Goal: Information Seeking & Learning: Learn about a topic

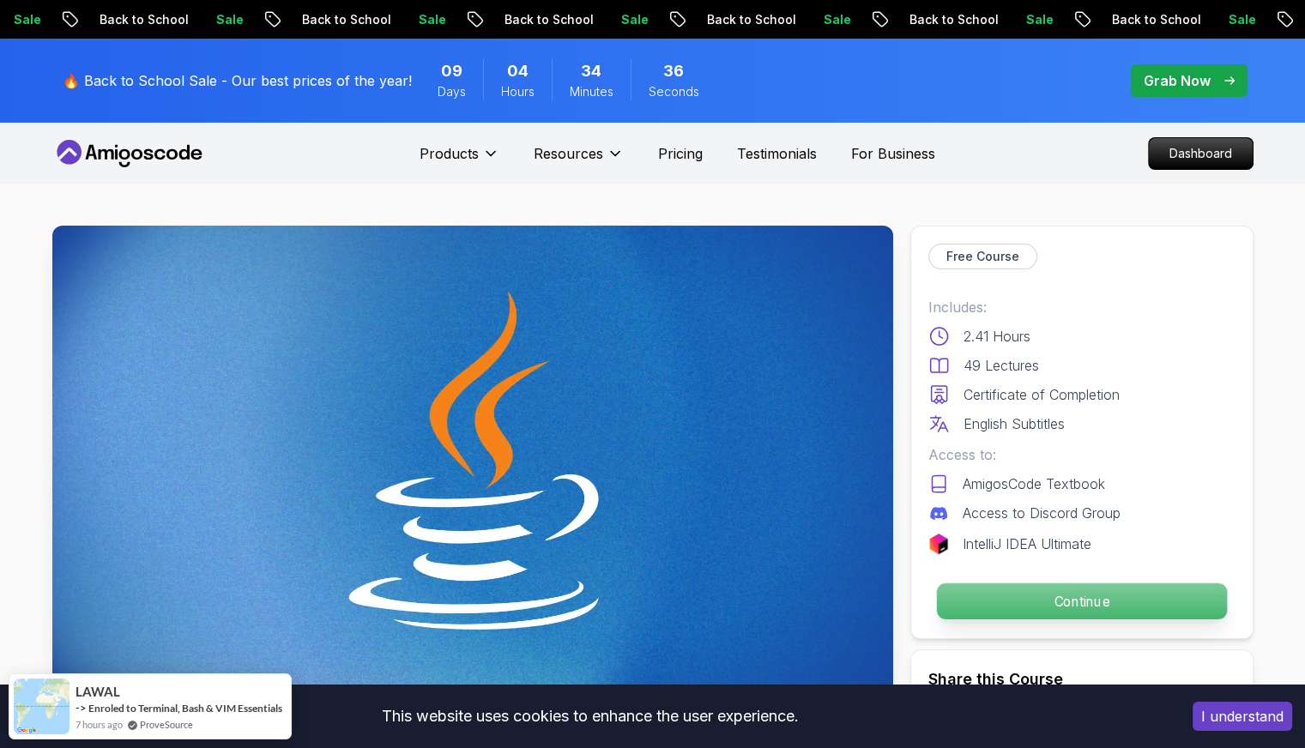
click at [1010, 609] on p "Continue" at bounding box center [1081, 601] width 290 height 36
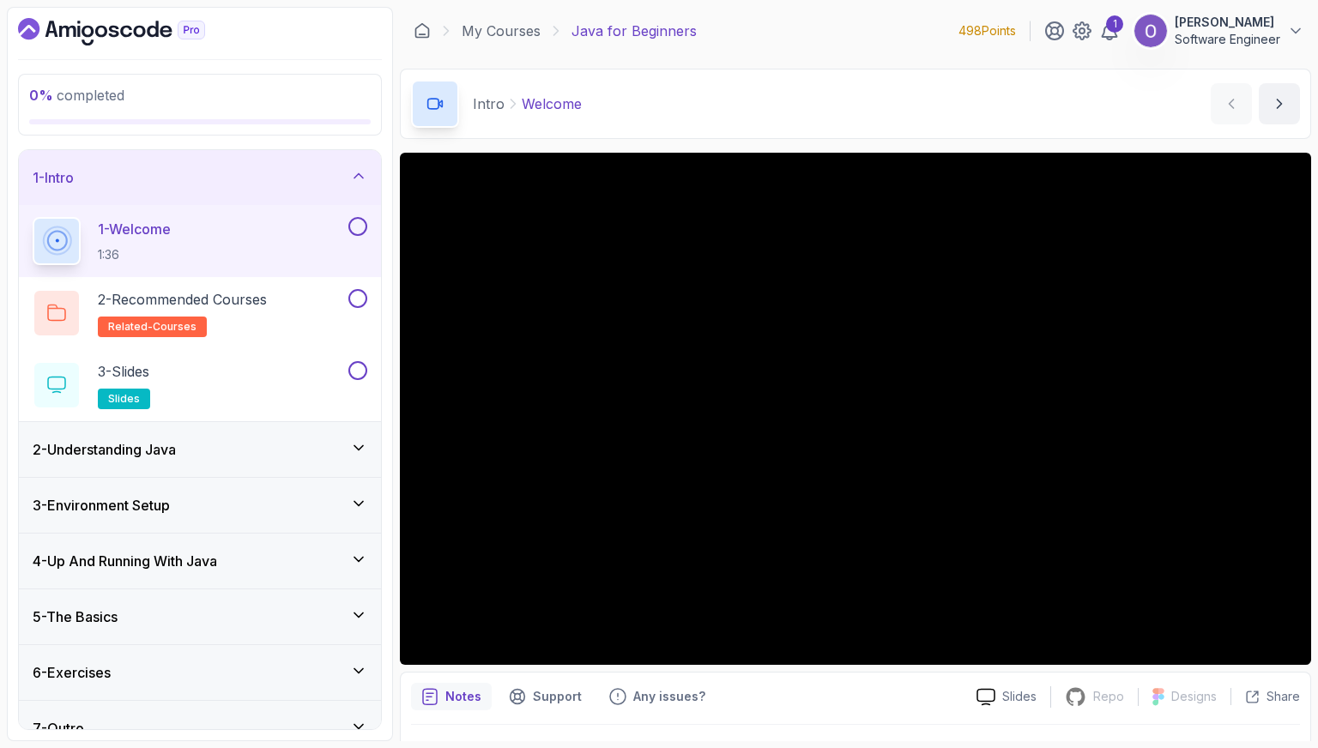
scroll to position [24, 0]
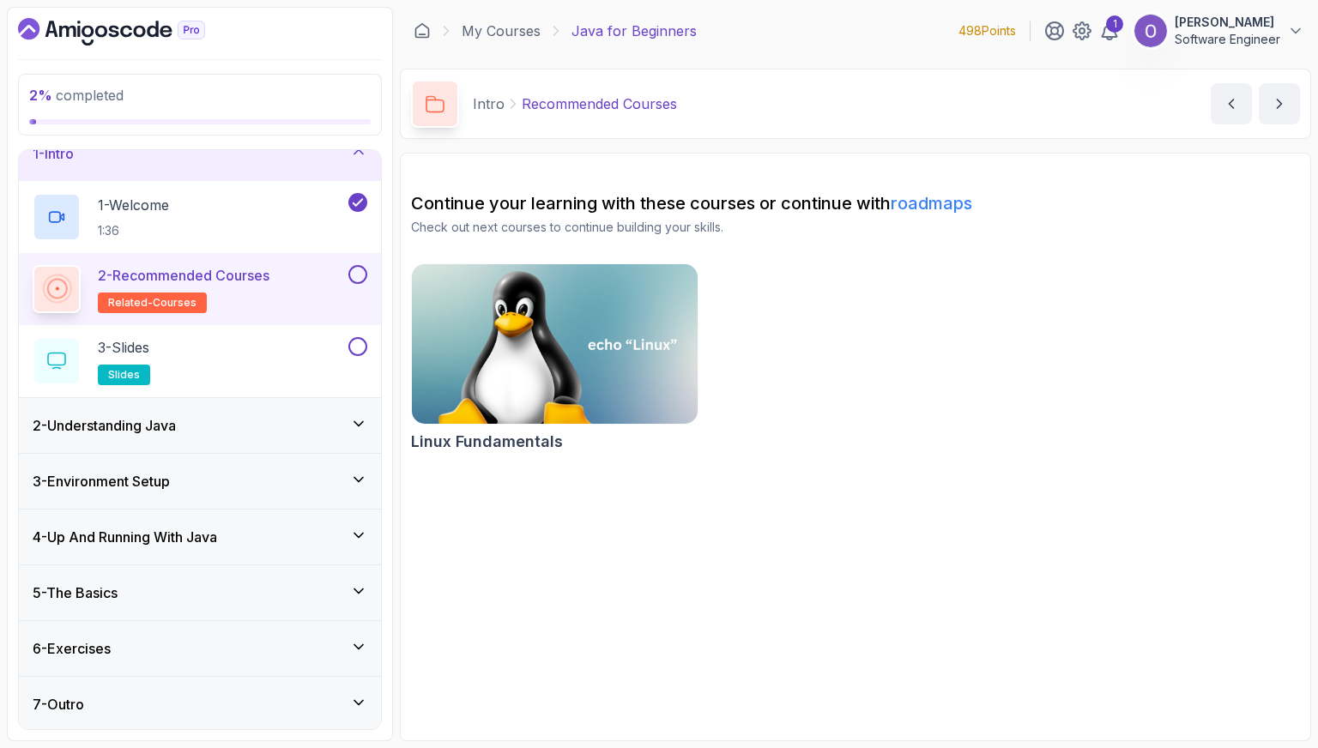
click at [360, 283] on button "2 - Recommended Courses related-courses" at bounding box center [200, 289] width 335 height 48
click at [363, 272] on button at bounding box center [357, 274] width 19 height 19
click at [355, 347] on button at bounding box center [357, 346] width 19 height 19
click at [307, 424] on div "2 - Understanding Java" at bounding box center [200, 425] width 335 height 21
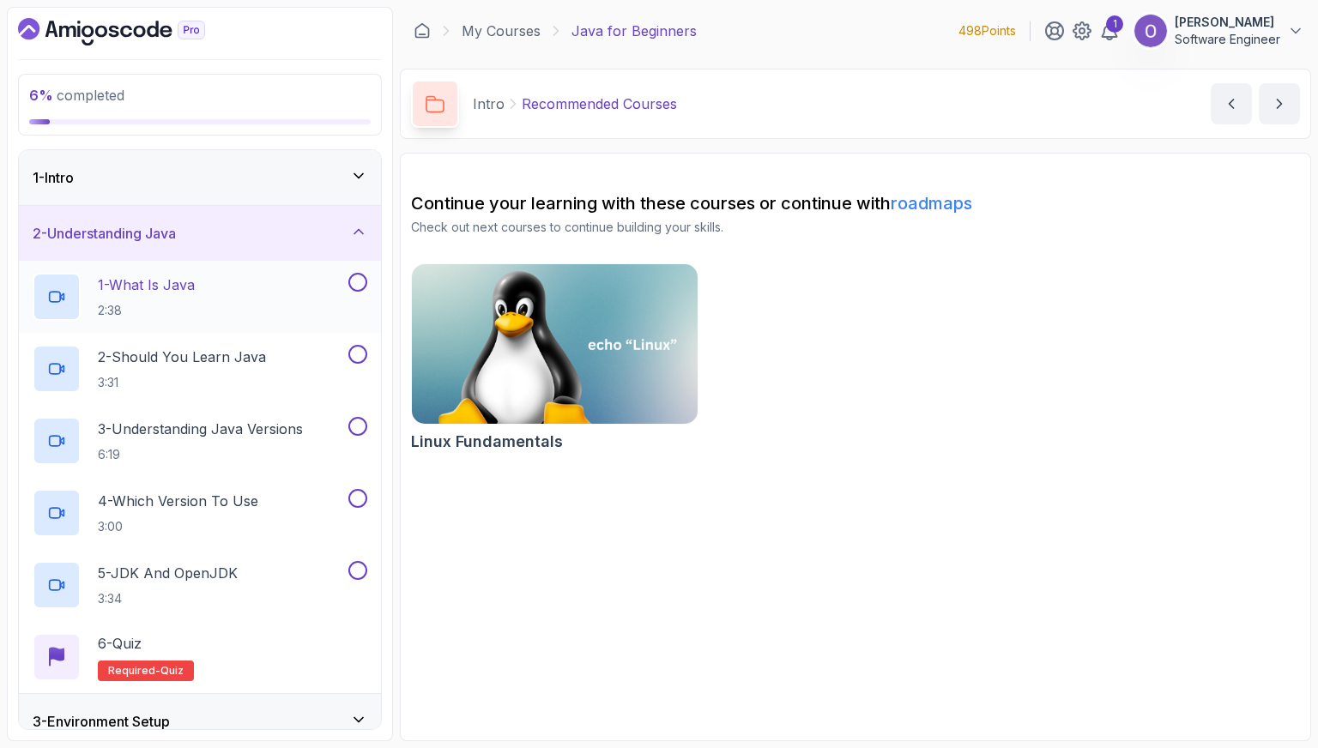
click at [244, 296] on div "1 - What Is Java 2:38" at bounding box center [189, 297] width 312 height 48
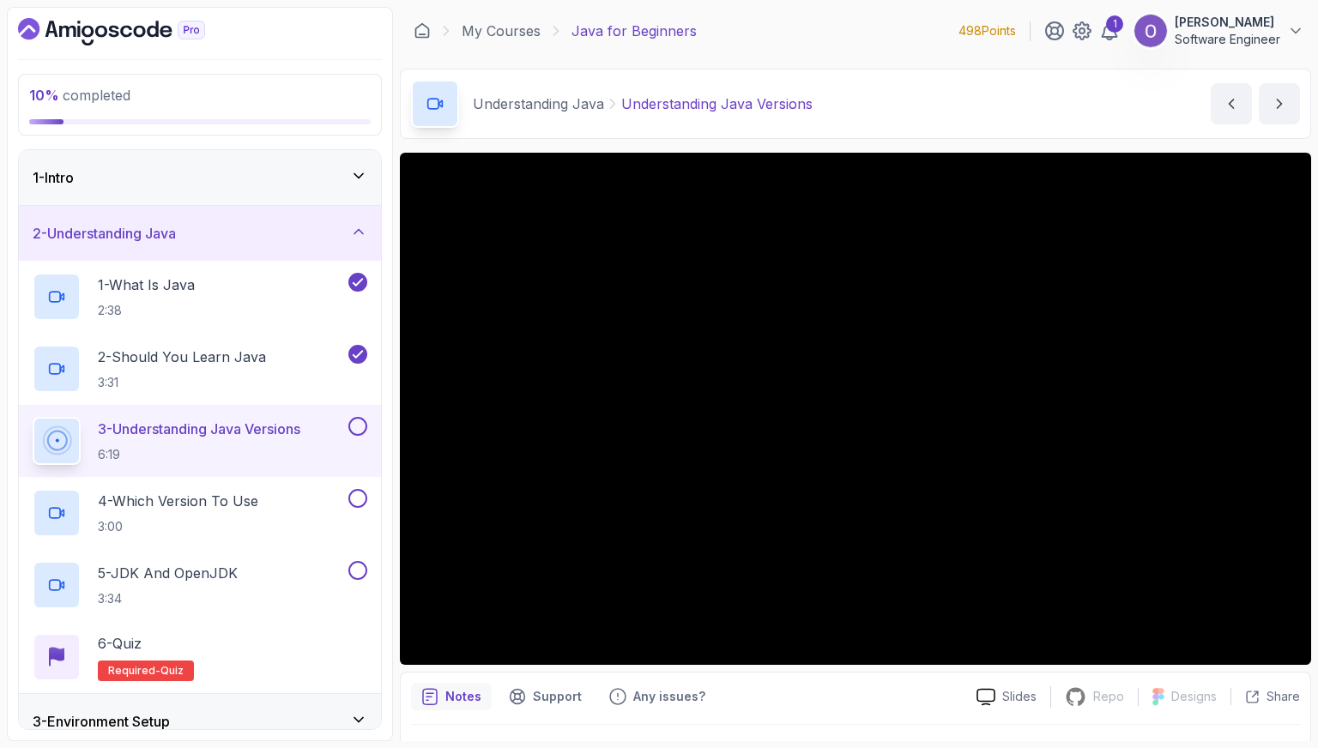
click at [360, 431] on button at bounding box center [357, 426] width 19 height 19
click at [292, 508] on div "4 - Which Version To Use 3:00" at bounding box center [189, 513] width 312 height 48
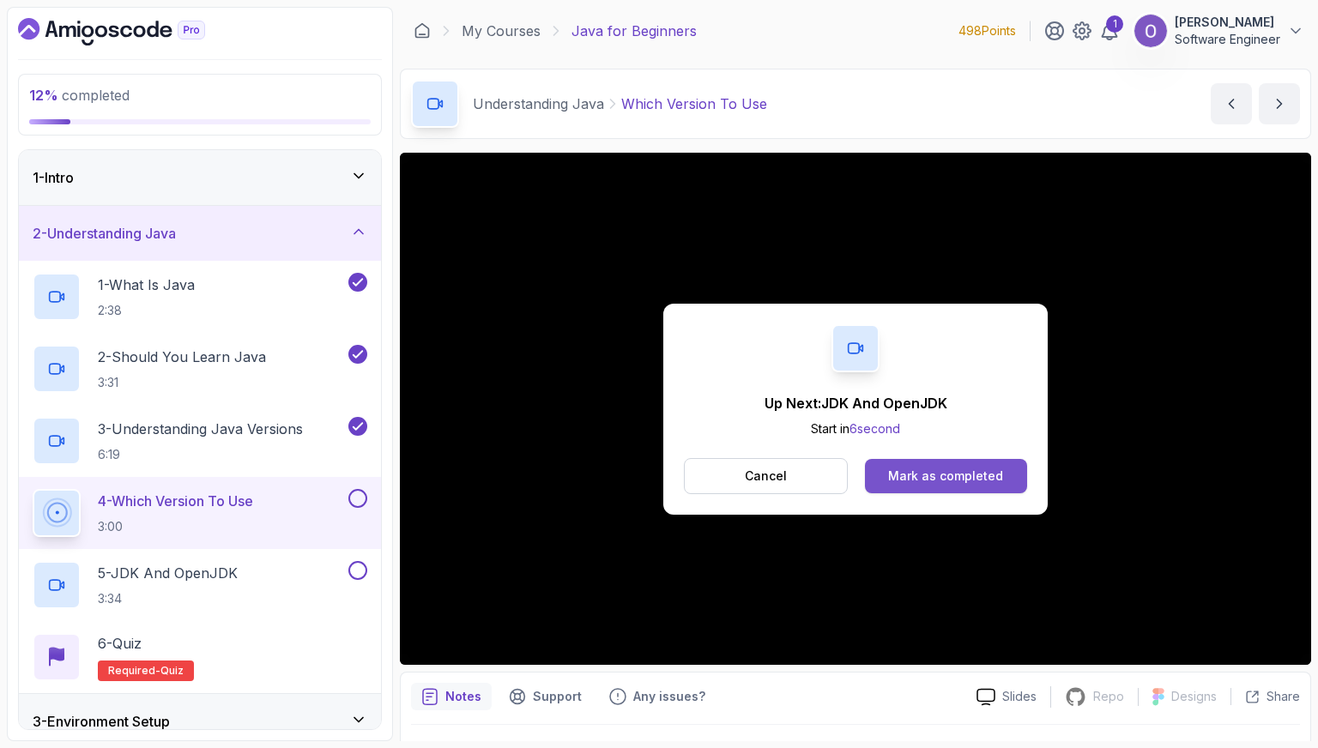
click at [928, 478] on div "Mark as completed" at bounding box center [945, 476] width 115 height 17
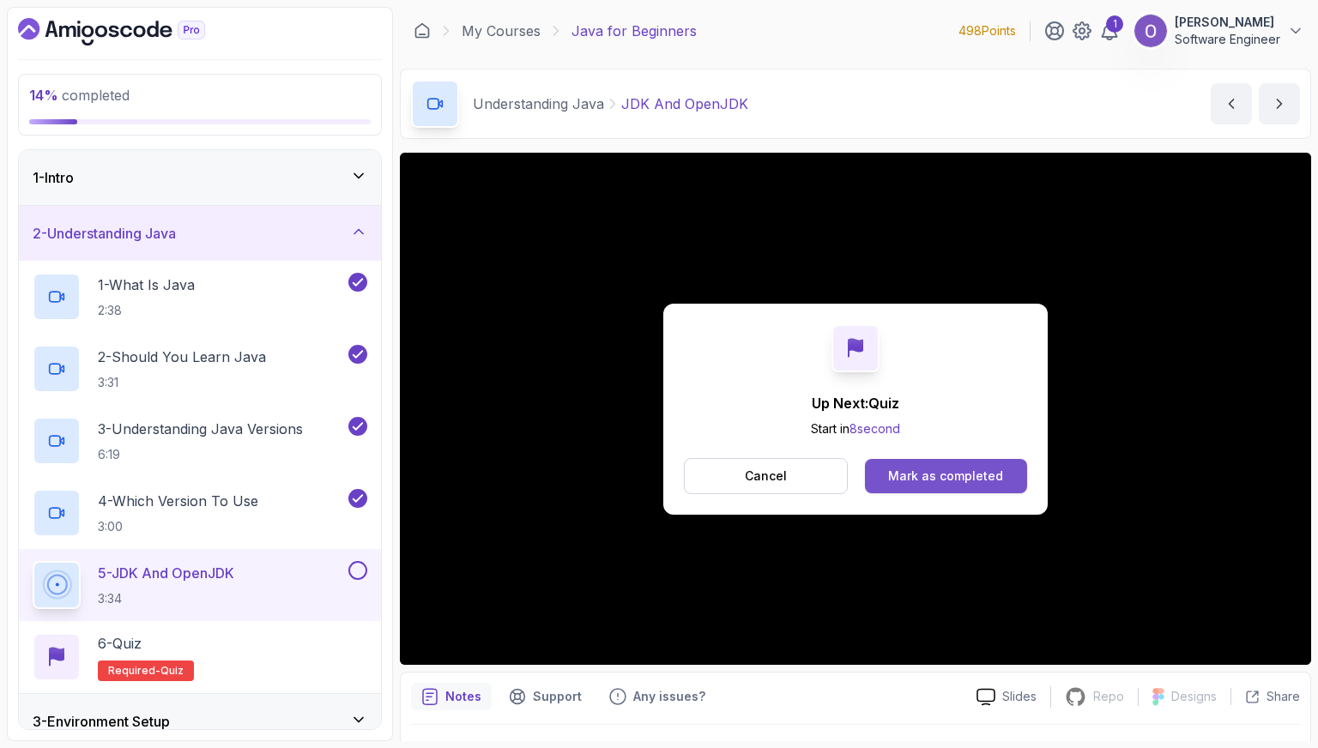
click at [973, 479] on div "Mark as completed" at bounding box center [945, 476] width 115 height 17
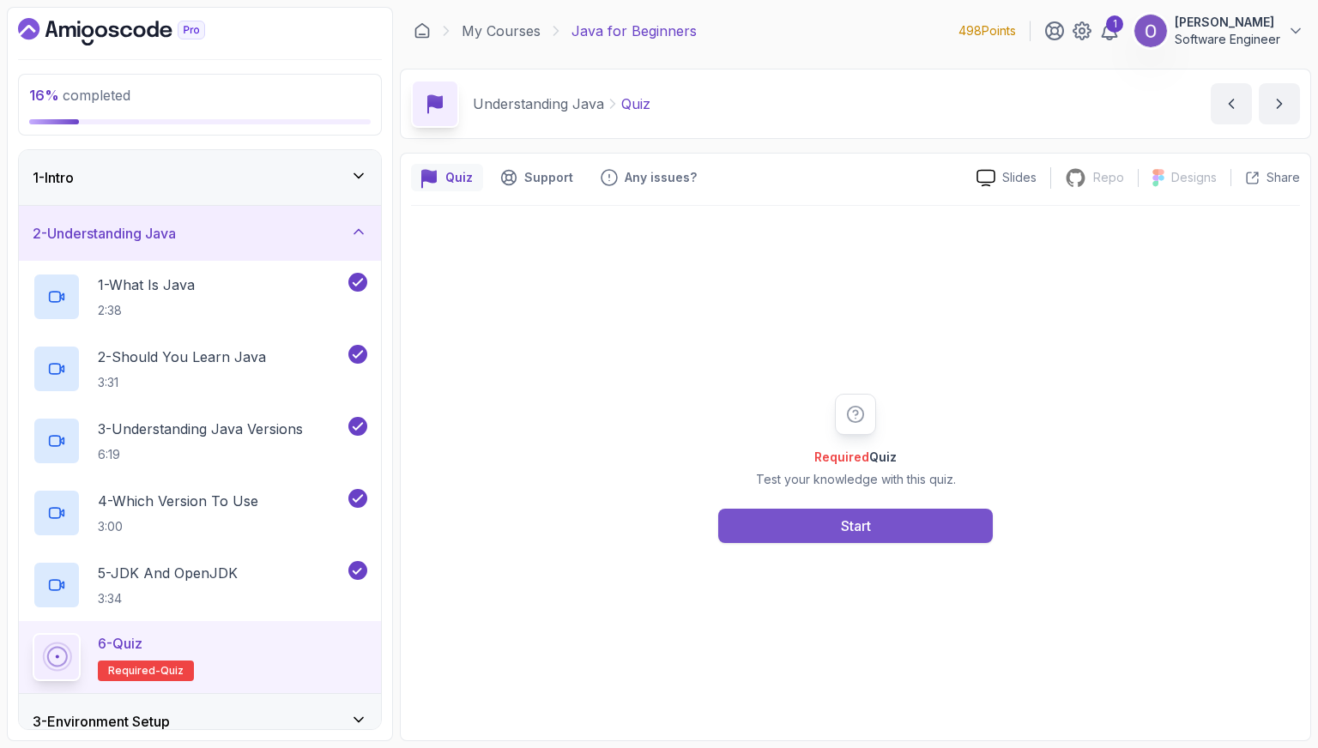
click at [944, 522] on button "Start" at bounding box center [855, 526] width 275 height 34
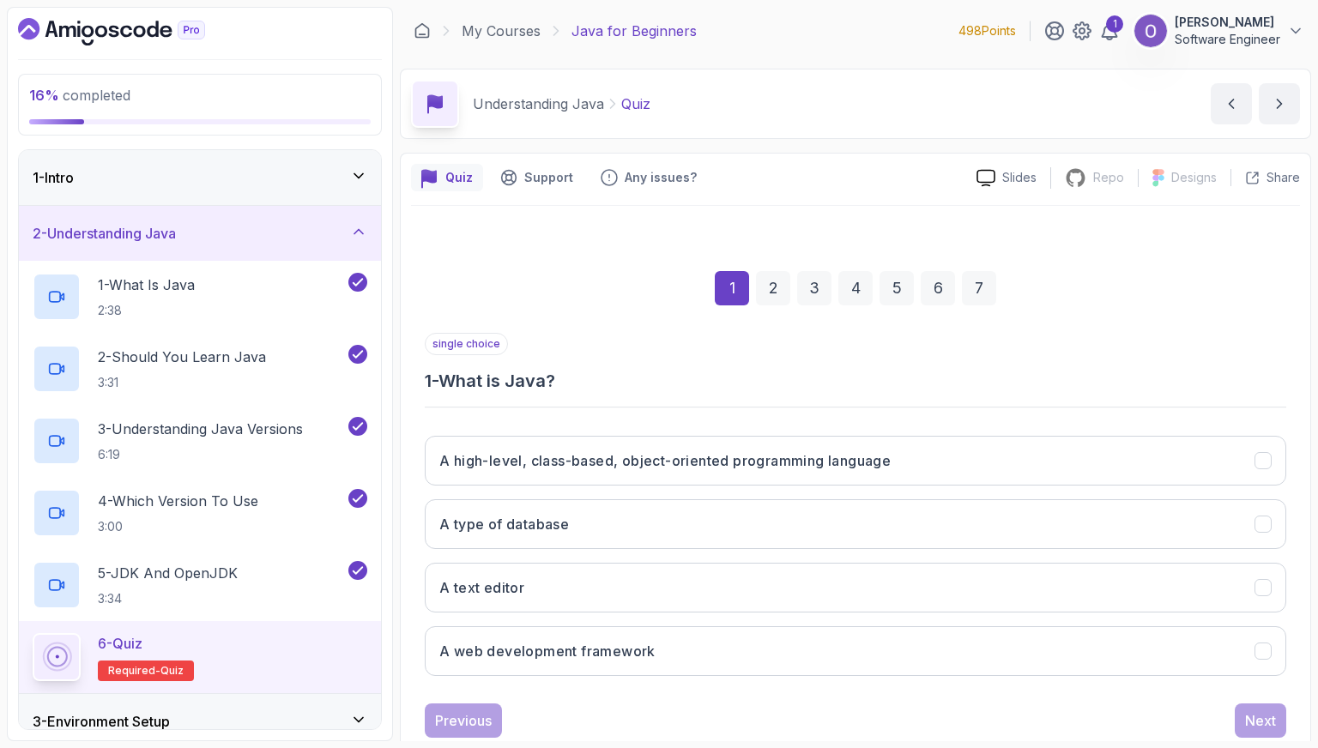
scroll to position [43, 0]
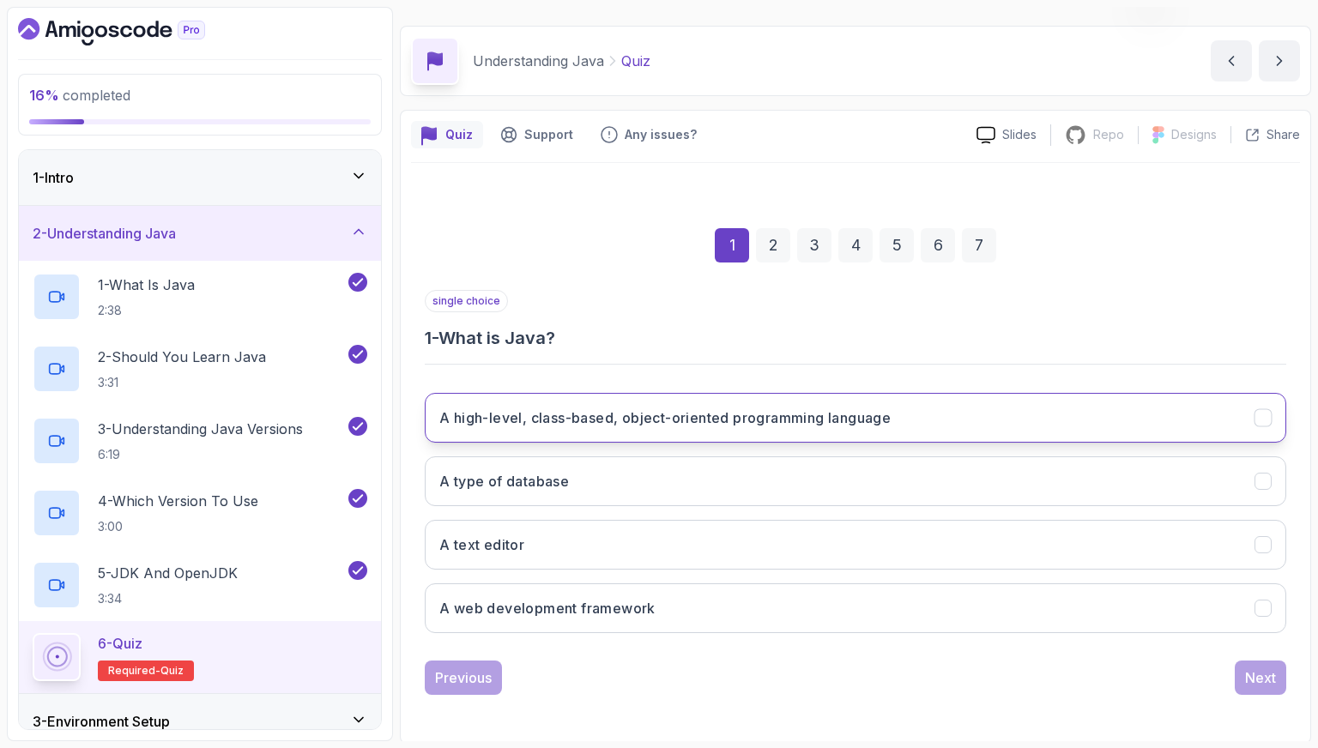
click at [889, 408] on h3 "A high-level, class-based, object-oriented programming language" at bounding box center [664, 418] width 451 height 21
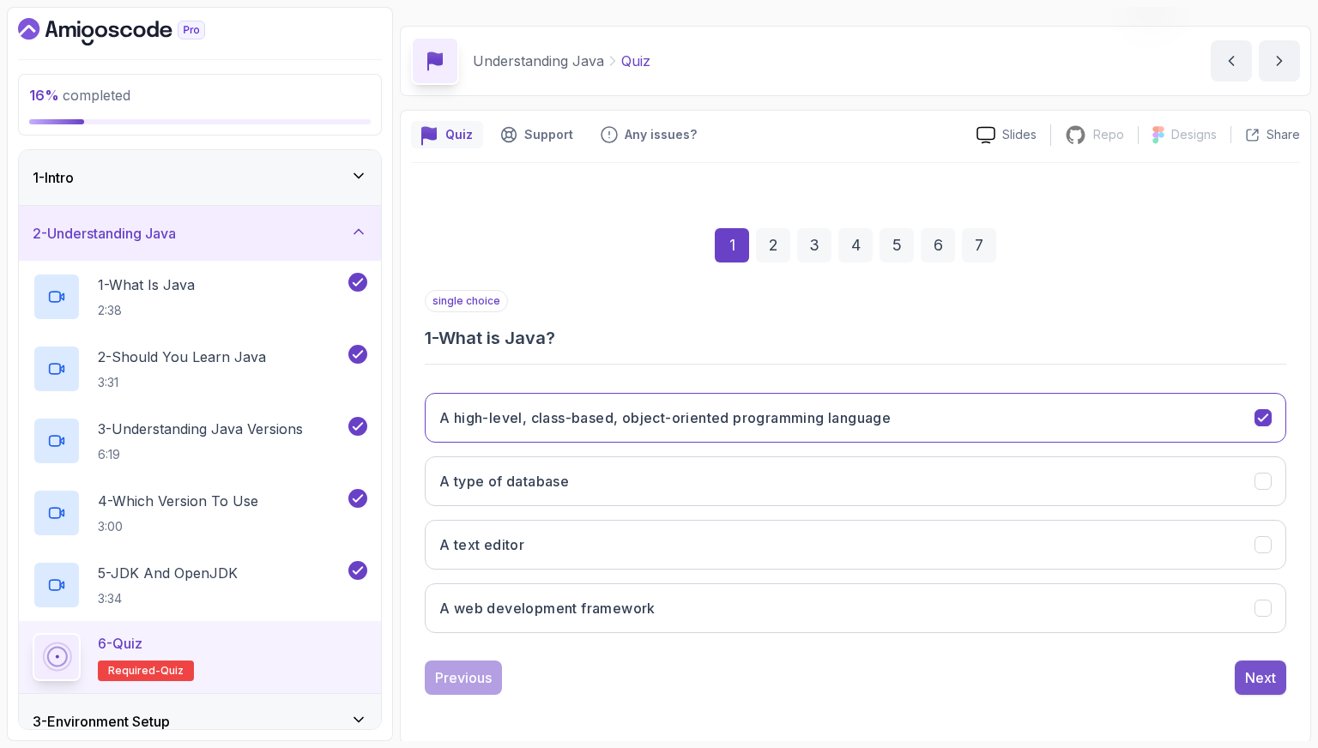
click at [1253, 673] on div "Next" at bounding box center [1260, 677] width 31 height 21
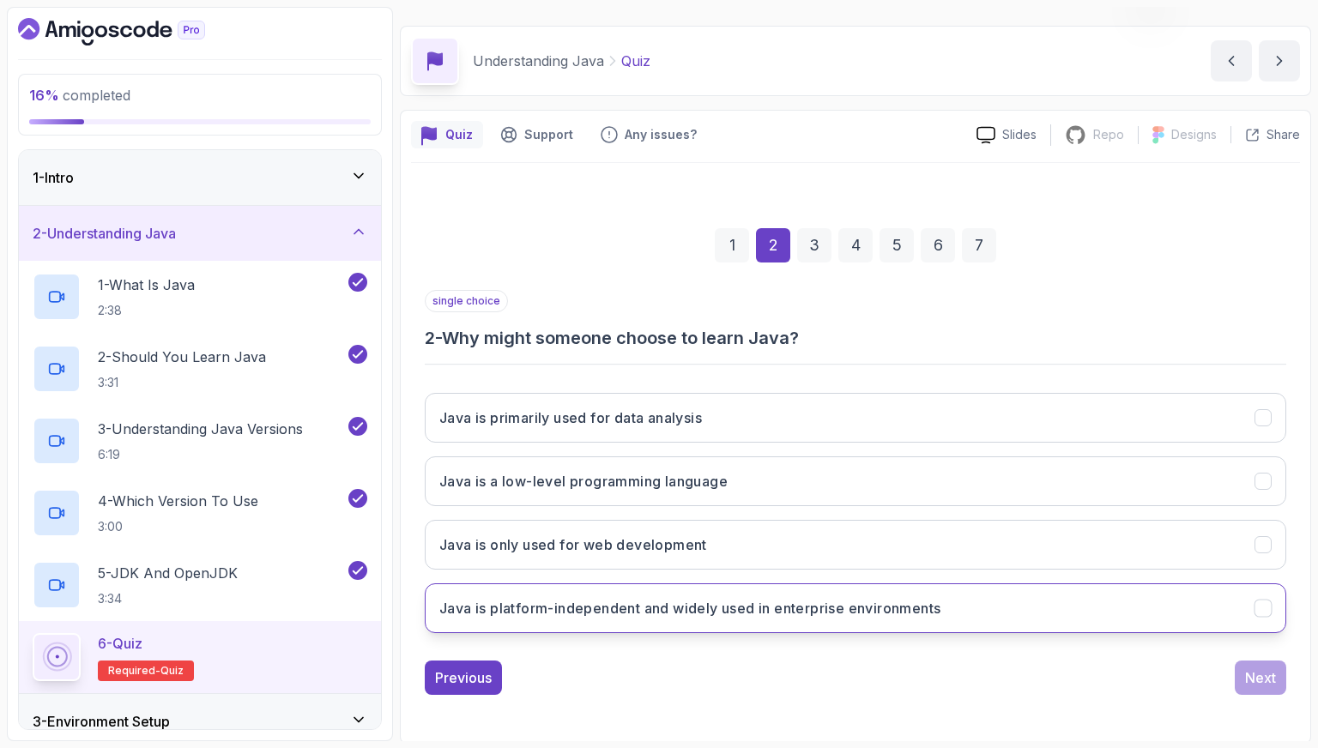
click at [608, 611] on h3 "Java is platform-independent and widely used in enterprise environments" at bounding box center [689, 608] width 501 height 21
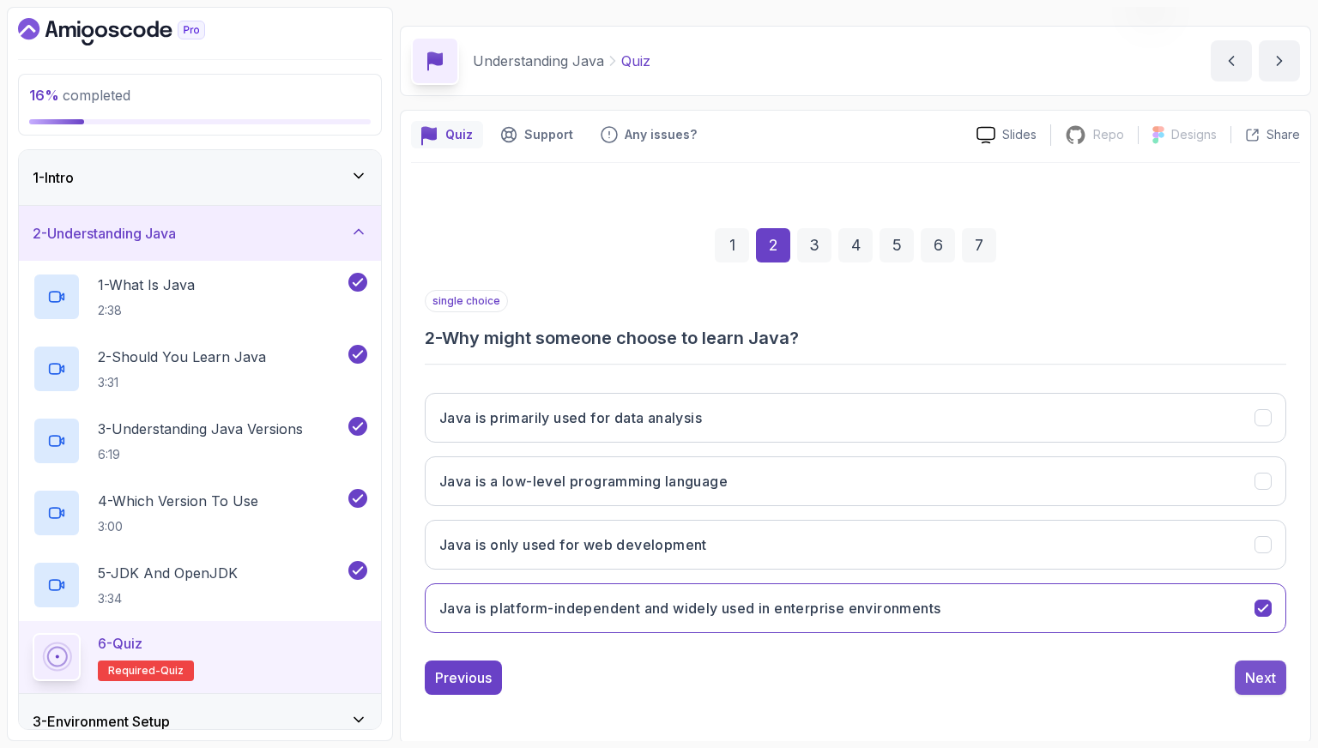
click at [1267, 667] on div "Next" at bounding box center [1260, 677] width 31 height 21
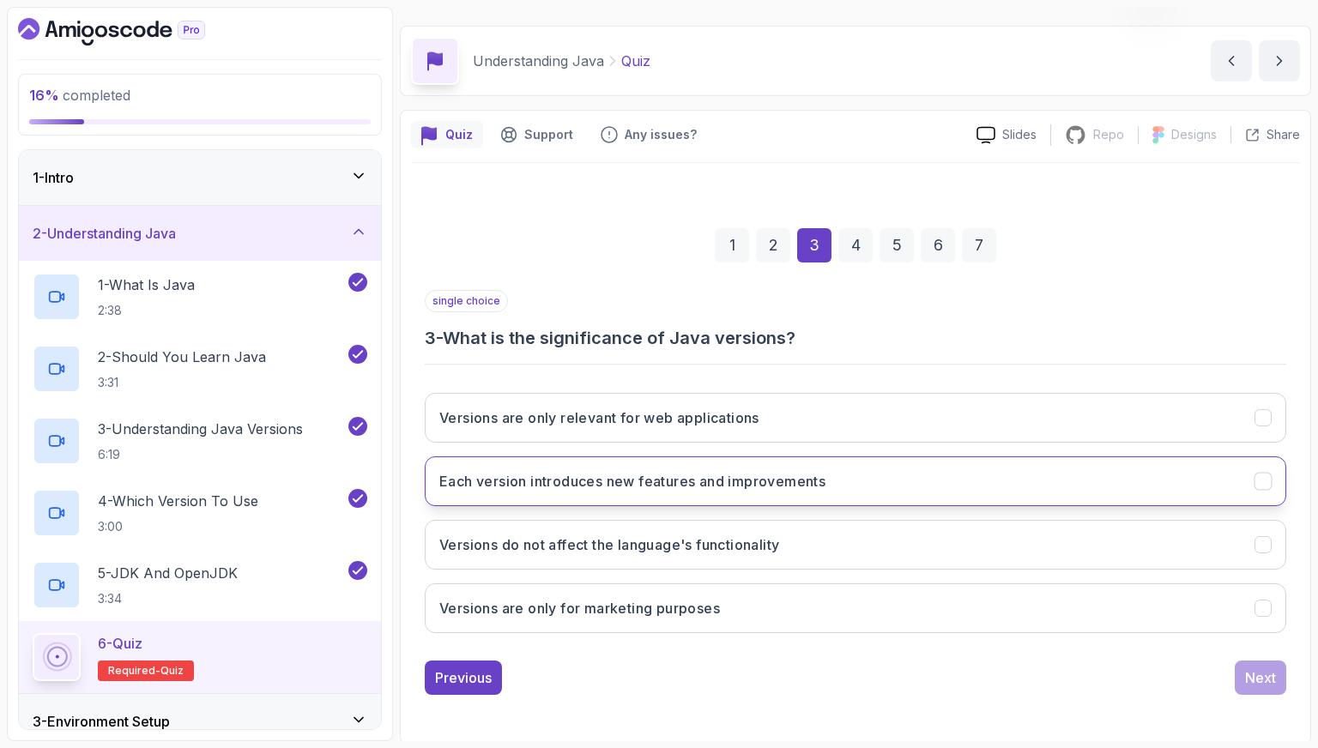
click at [649, 488] on h3 "Each version introduces new features and improvements" at bounding box center [632, 481] width 386 height 21
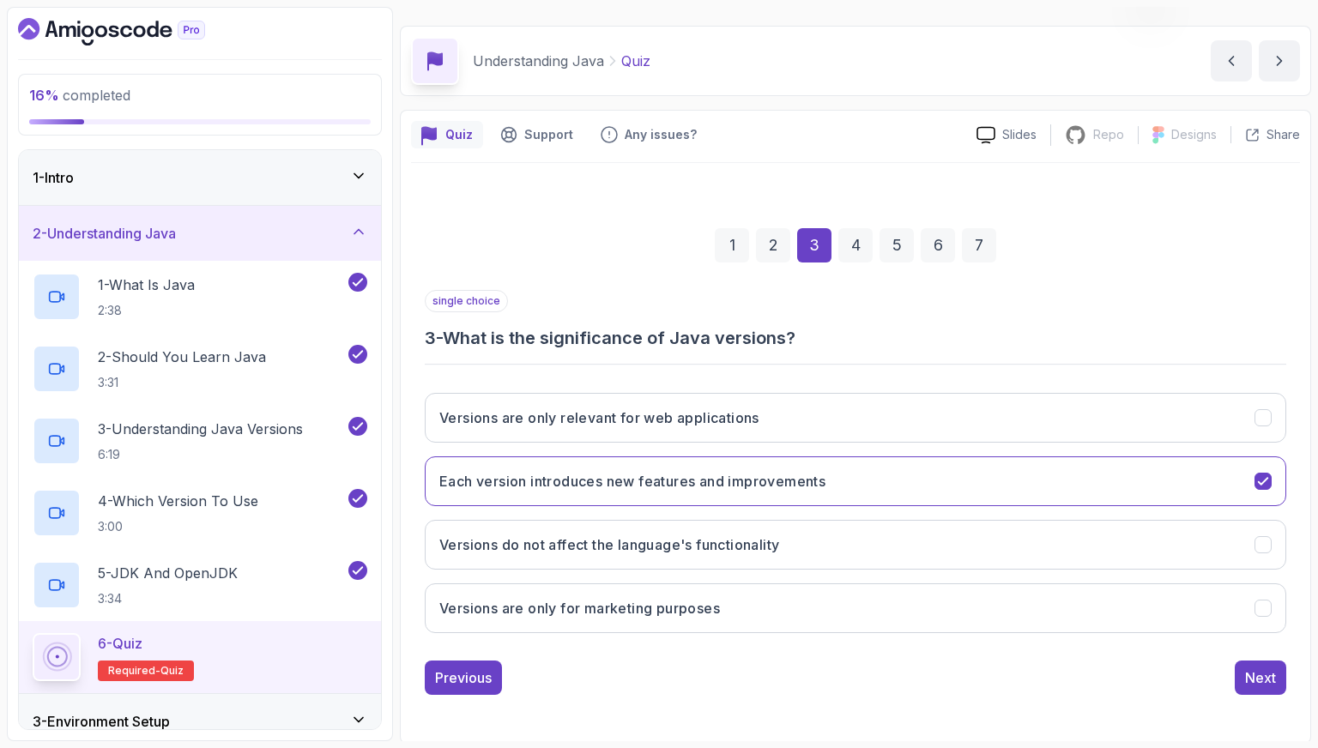
click at [1290, 679] on div "1 2 3 4 5 6 7 single choice 3 - What is the significance of Java versions? Vers…" at bounding box center [855, 448] width 889 height 522
click at [1269, 672] on div "Next" at bounding box center [1260, 677] width 31 height 21
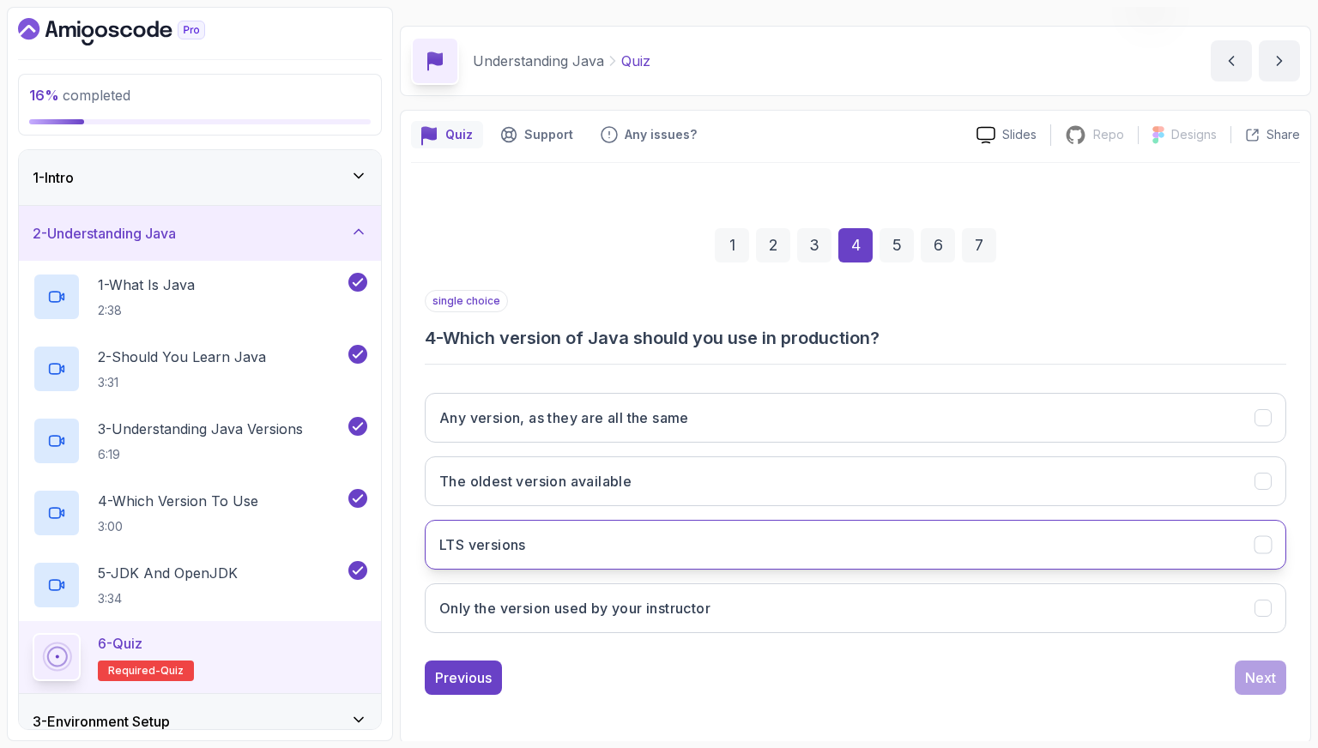
click at [773, 555] on button "LTS versions" at bounding box center [855, 545] width 861 height 50
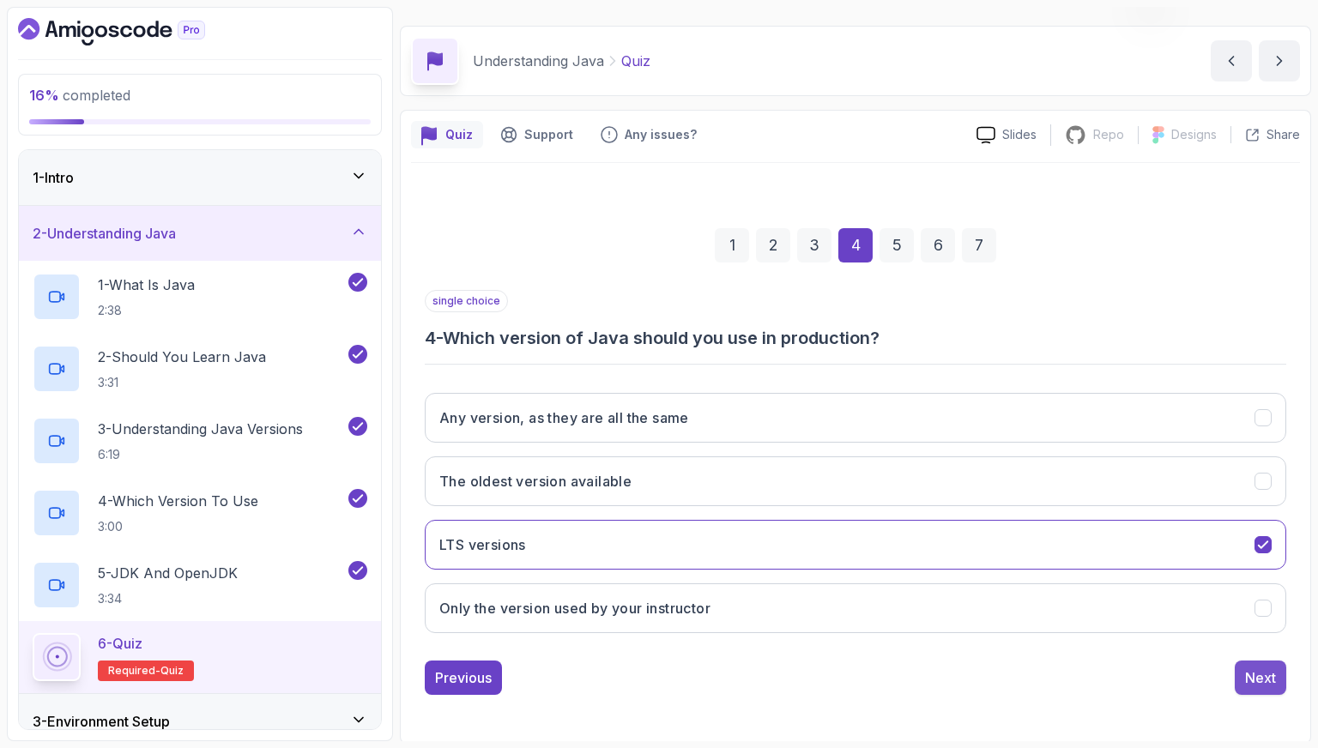
click at [1258, 673] on div "Next" at bounding box center [1260, 677] width 31 height 21
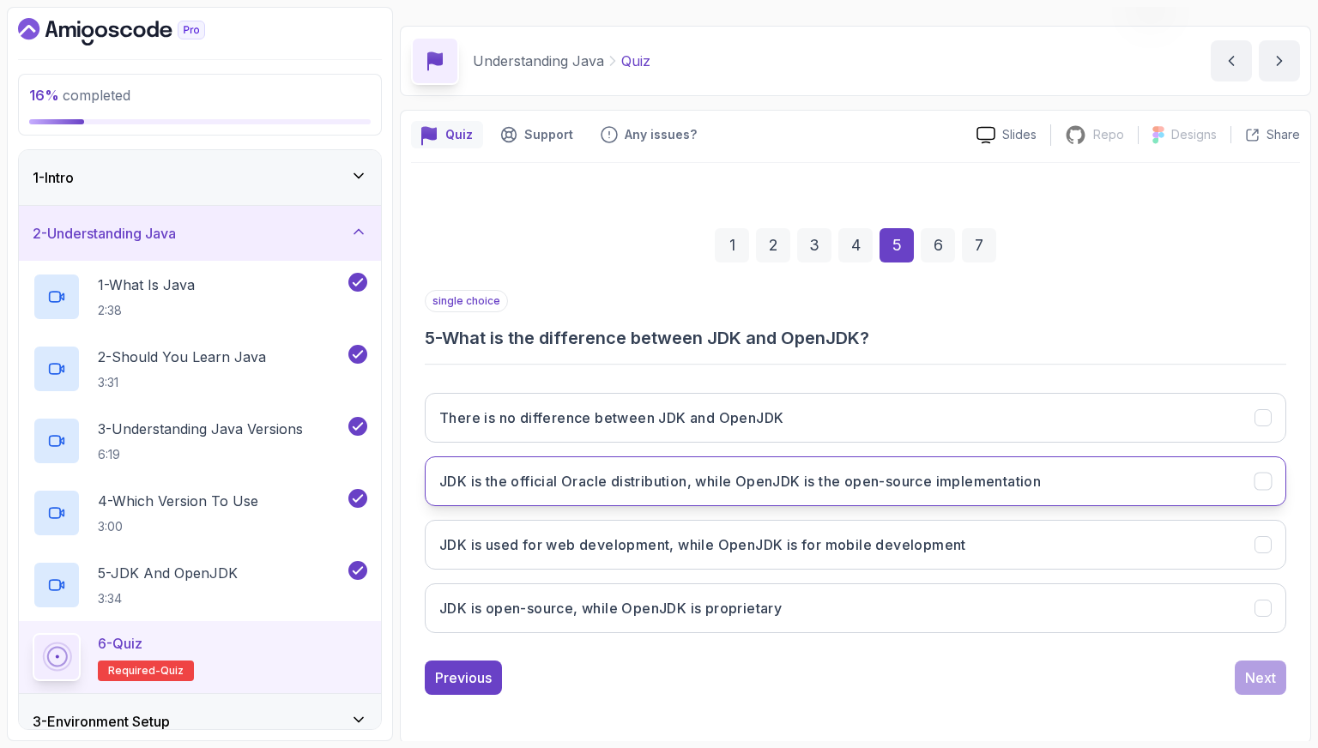
click at [723, 481] on h3 "JDK is the official Oracle distribution, while OpenJDK is the open-source imple…" at bounding box center [739, 481] width 601 height 21
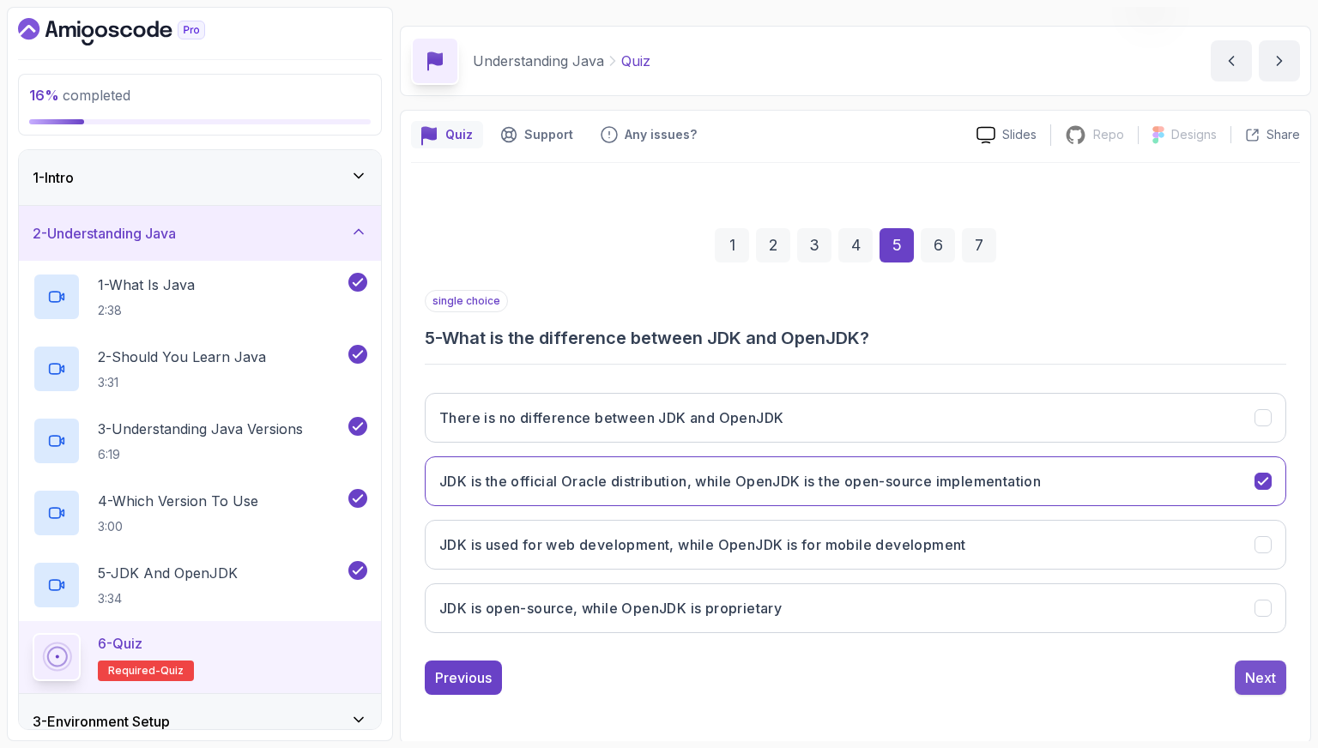
click at [1258, 661] on button "Next" at bounding box center [1260, 678] width 51 height 34
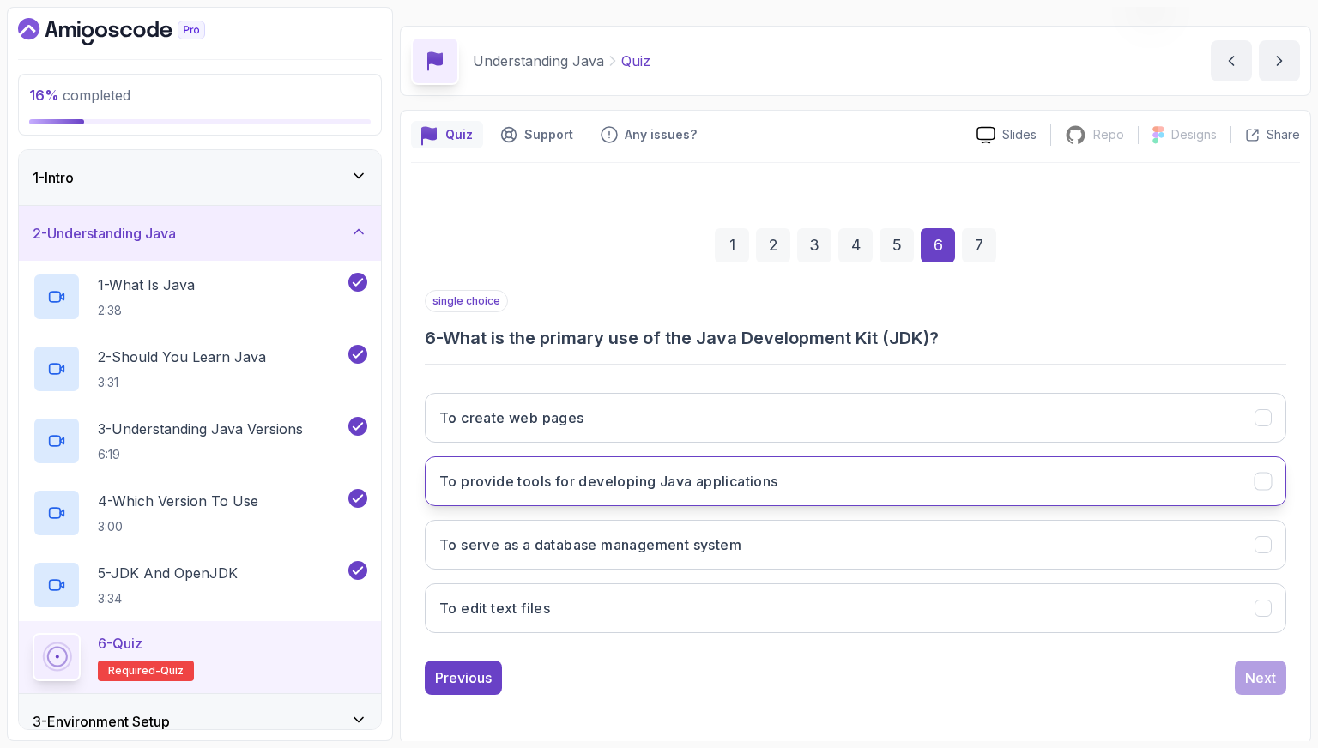
click at [729, 495] on button "To provide tools for developing Java applications" at bounding box center [855, 481] width 861 height 50
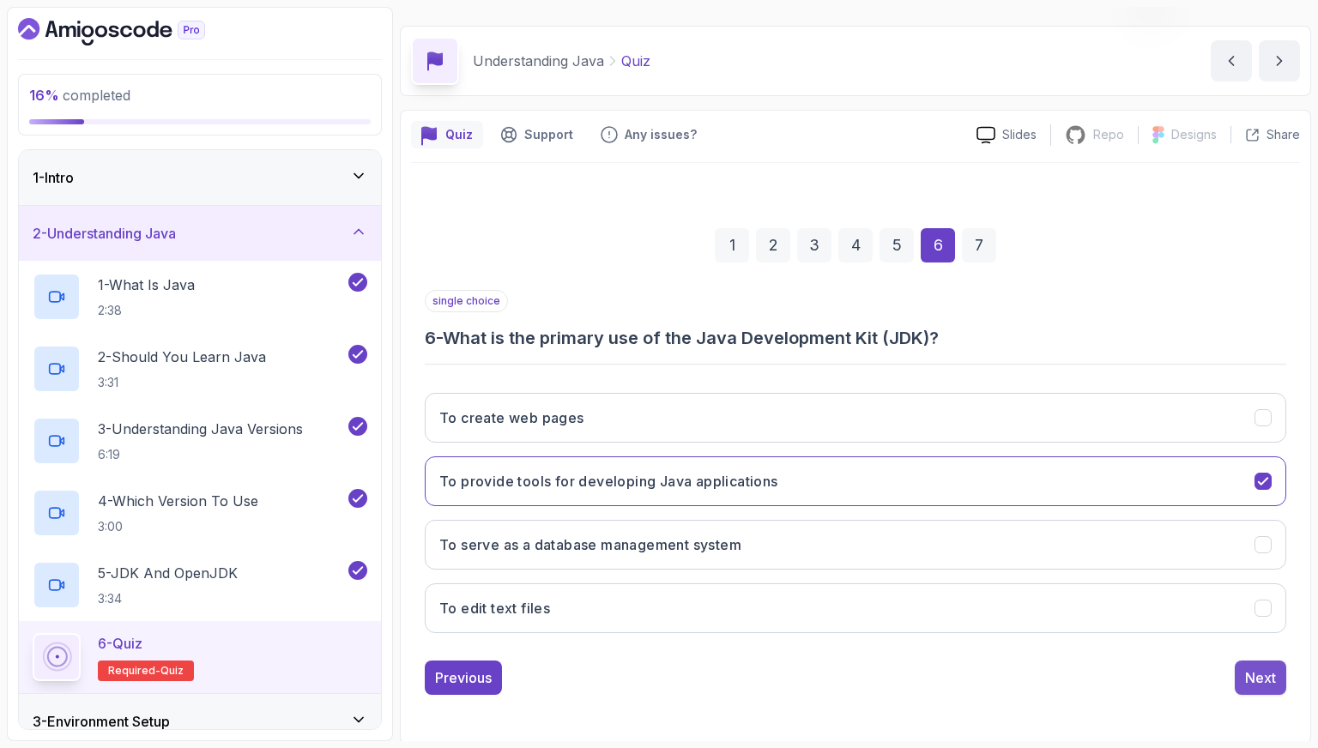
click at [1241, 676] on button "Next" at bounding box center [1260, 678] width 51 height 34
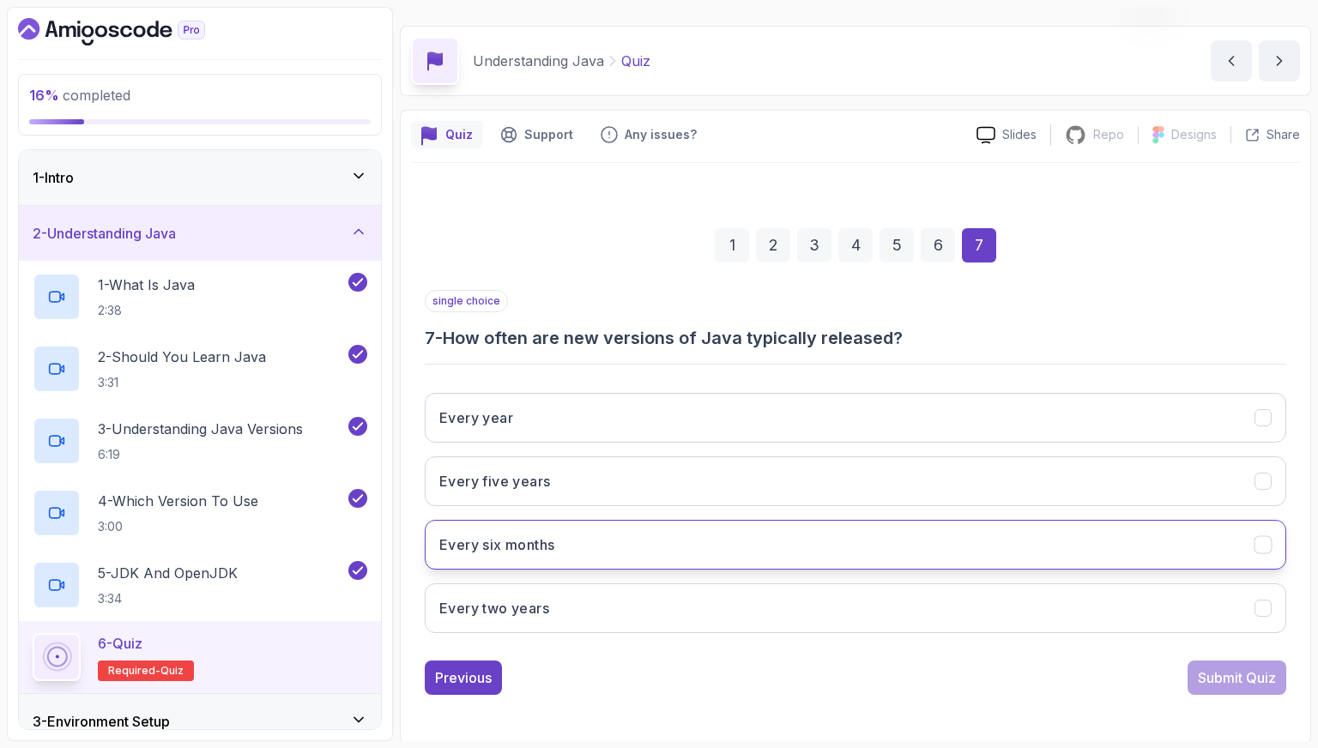
click at [594, 540] on button "Every six months" at bounding box center [855, 545] width 861 height 50
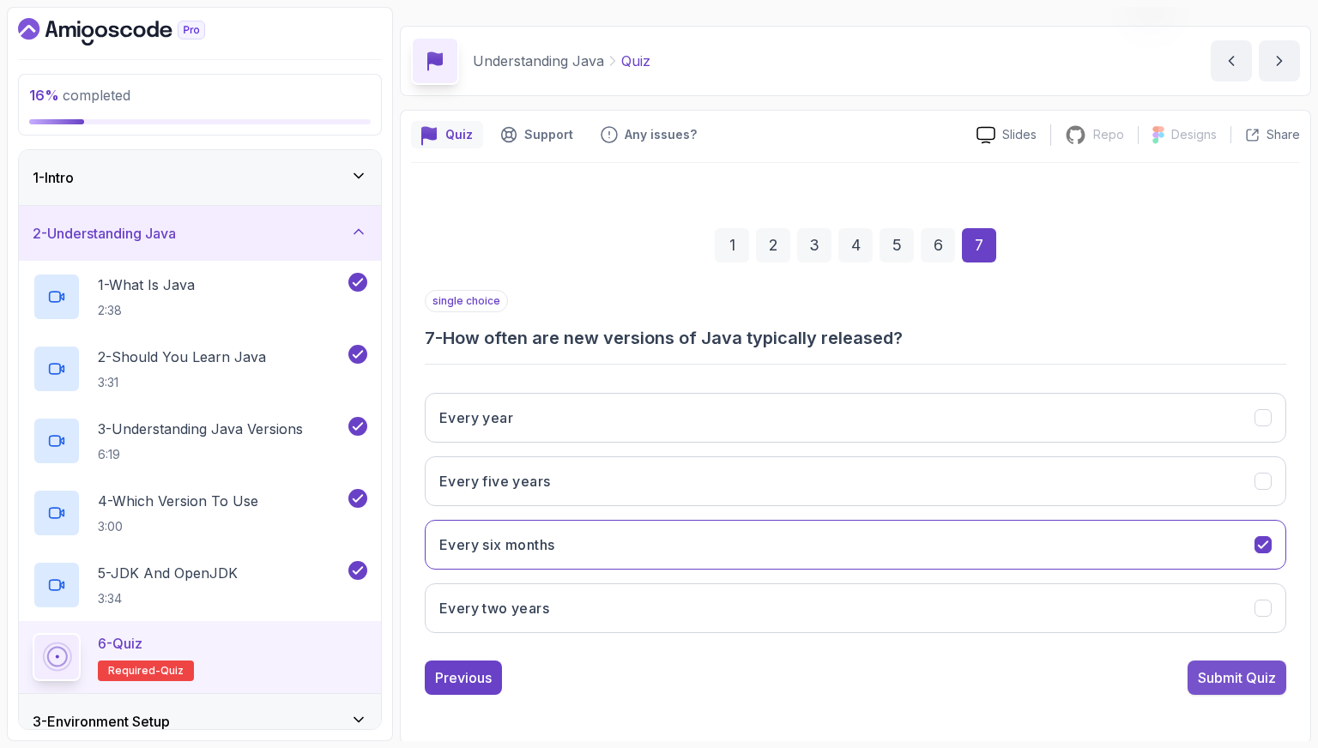
click at [1237, 673] on div "Submit Quiz" at bounding box center [1237, 677] width 78 height 21
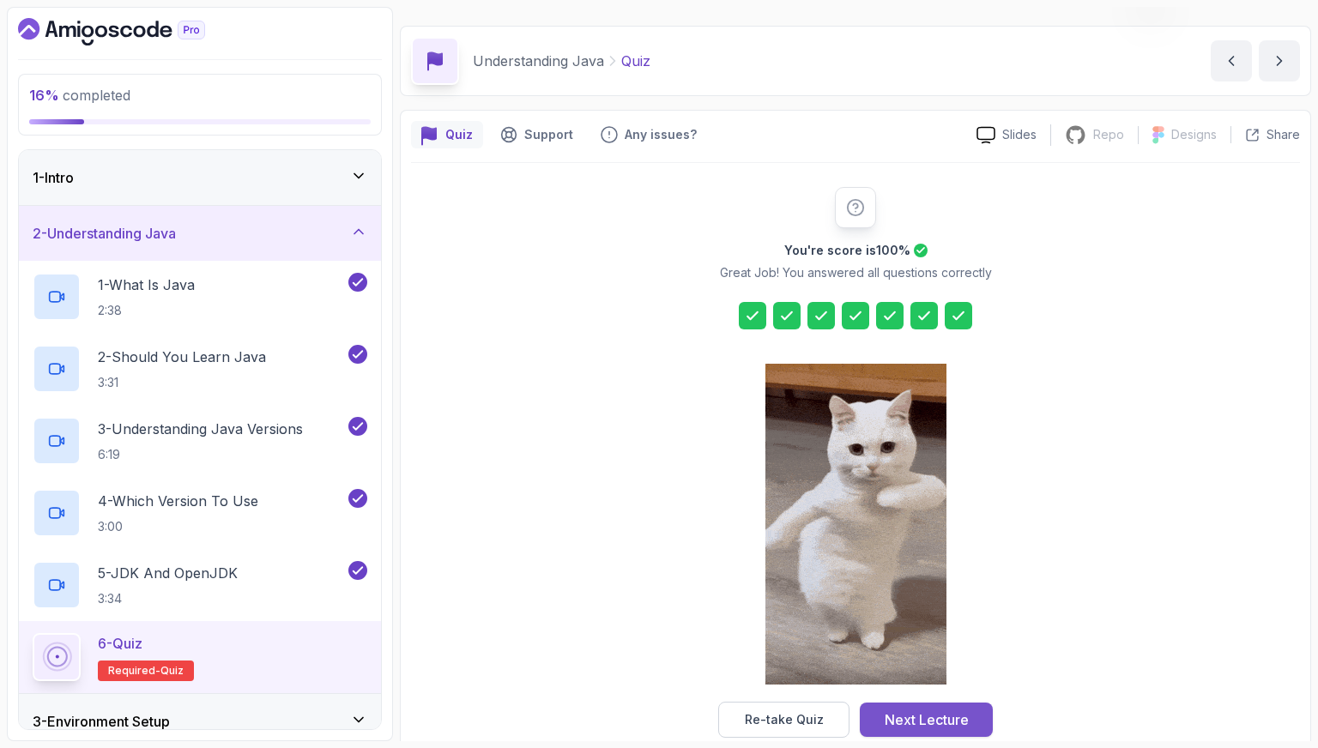
click at [956, 709] on div "Next Lecture" at bounding box center [927, 719] width 84 height 21
